Goal: Information Seeking & Learning: Learn about a topic

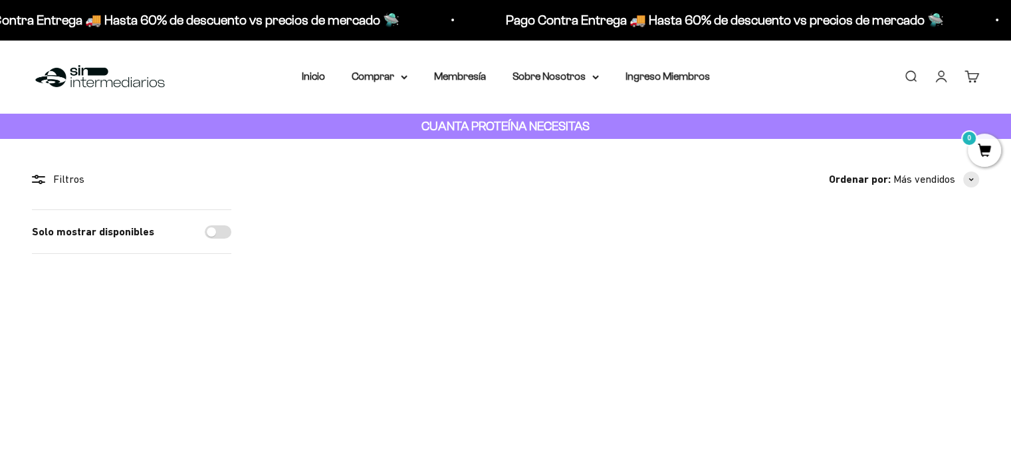
click at [324, 282] on img at bounding box center [328, 274] width 130 height 130
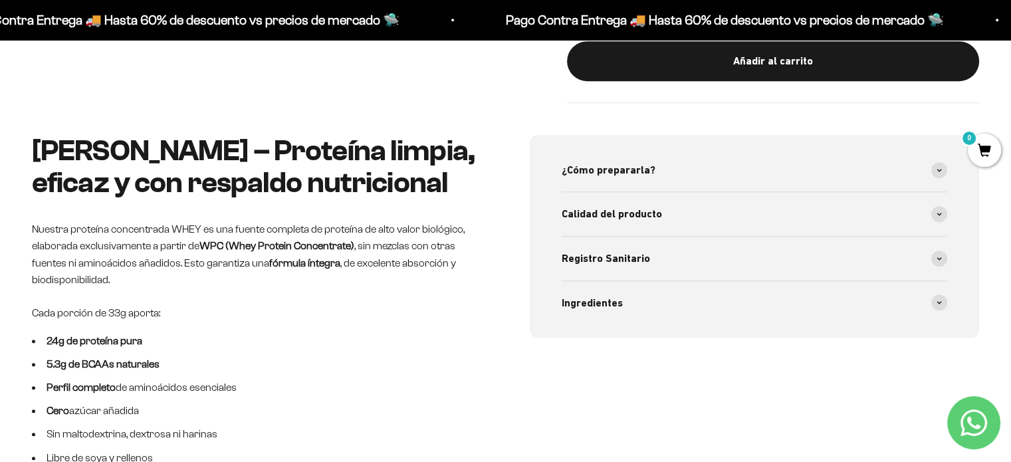
scroll to position [691, 0]
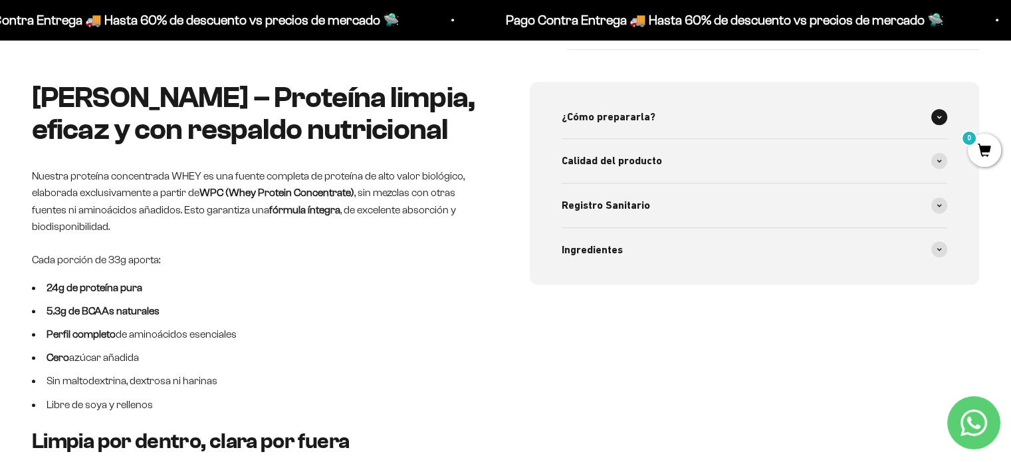
click at [668, 111] on div "¿Cómo prepararla?" at bounding box center [755, 117] width 386 height 44
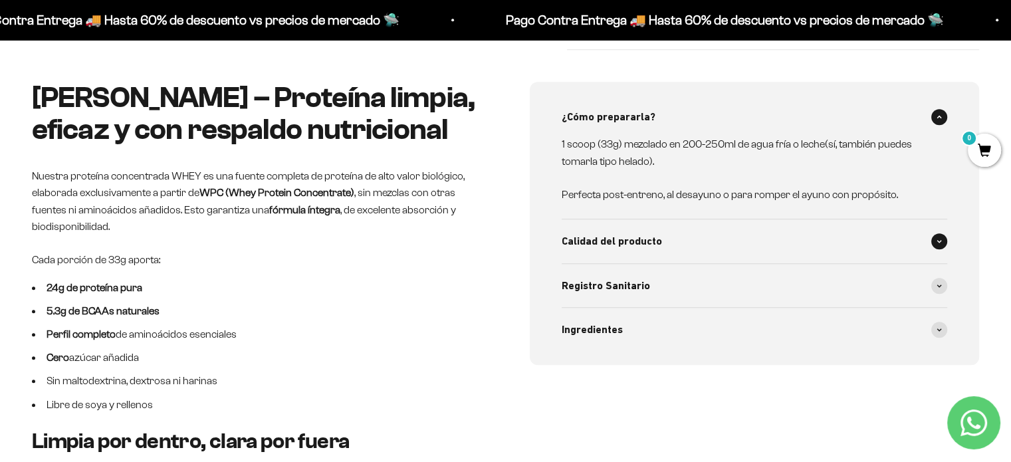
click at [687, 244] on div "Calidad del producto" at bounding box center [755, 241] width 386 height 44
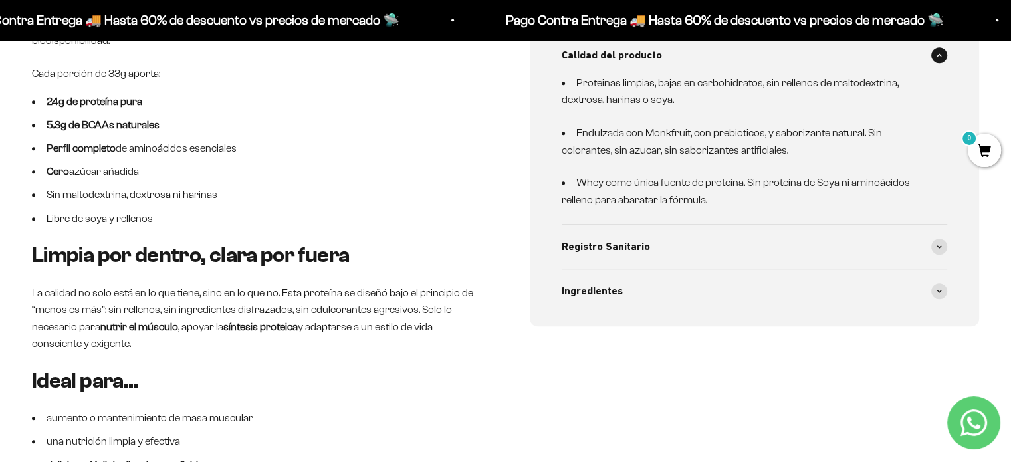
scroll to position [824, 0]
